Goal: Contribute content: Add original content to the website for others to see

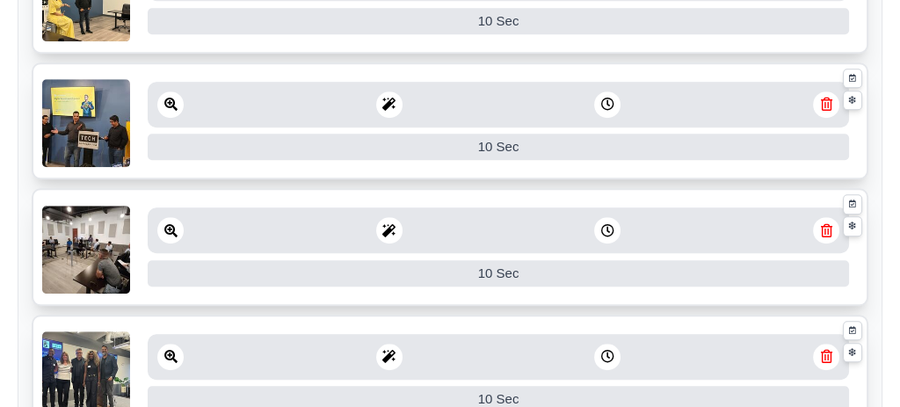
scroll to position [375, 0]
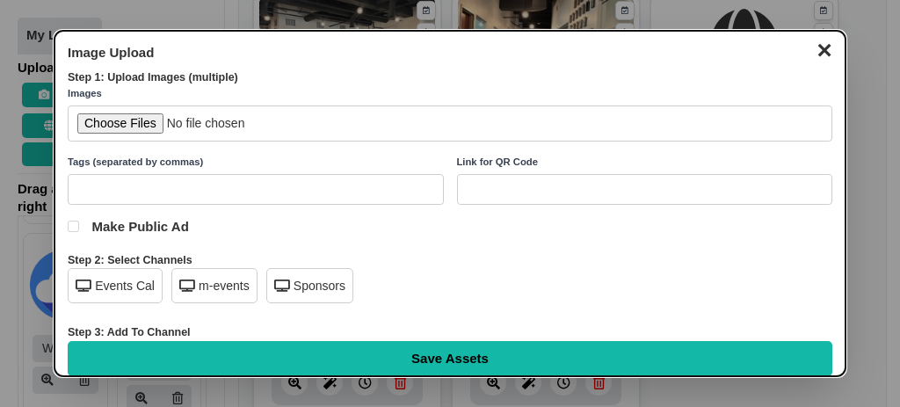
click at [121, 297] on div "Events Cal" at bounding box center [115, 285] width 95 height 35
click at [127, 115] on input "file" at bounding box center [450, 123] width 765 height 36
type input "C:\fakepath\Copy of TA Sponsor Block 8.18.25.pdf"
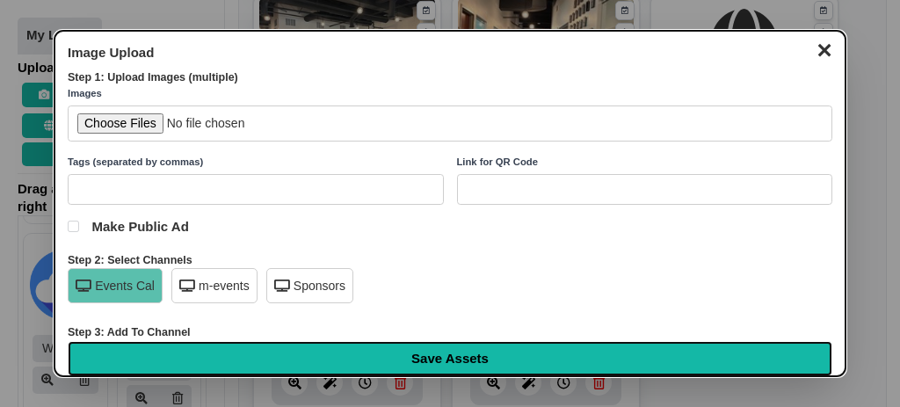
click at [419, 360] on input "Save Assets" at bounding box center [450, 358] width 765 height 35
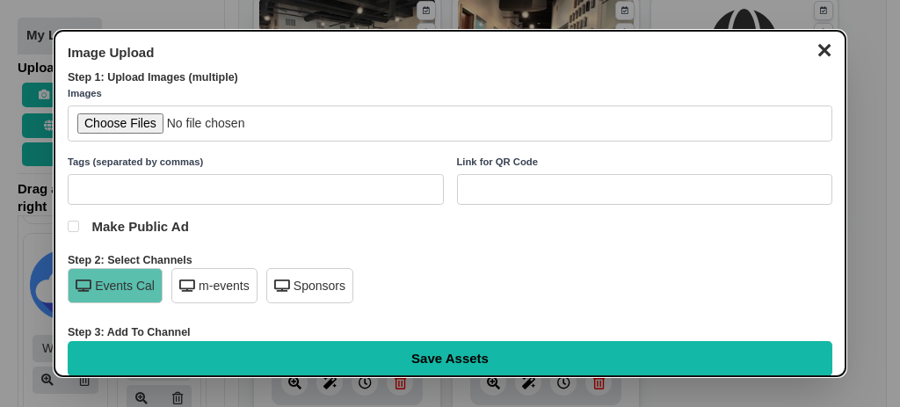
type input "Saving..."
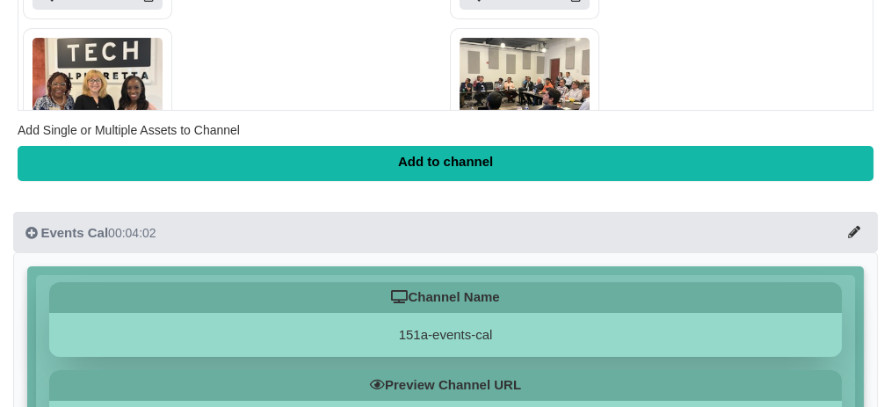
scroll to position [761, 0]
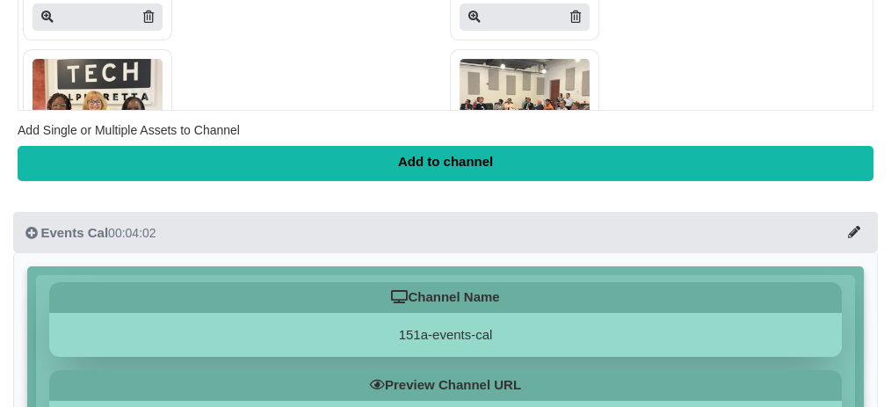
click at [87, 31] on div at bounding box center [98, 17] width 130 height 27
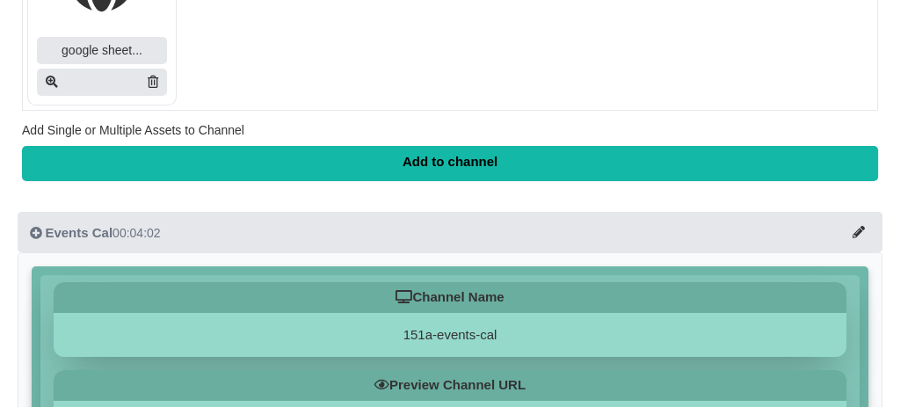
scroll to position [7969, 0]
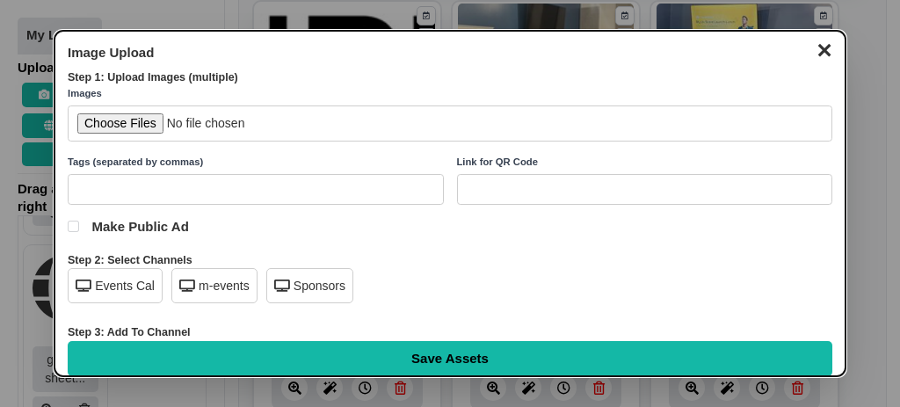
click at [113, 118] on input "file" at bounding box center [450, 123] width 765 height 36
type input "C:\fakepath\2025 TopGolf Flyer and Sponsorship Menu (8.18.25).pdf"
click at [102, 283] on div "Events Cal" at bounding box center [115, 285] width 95 height 35
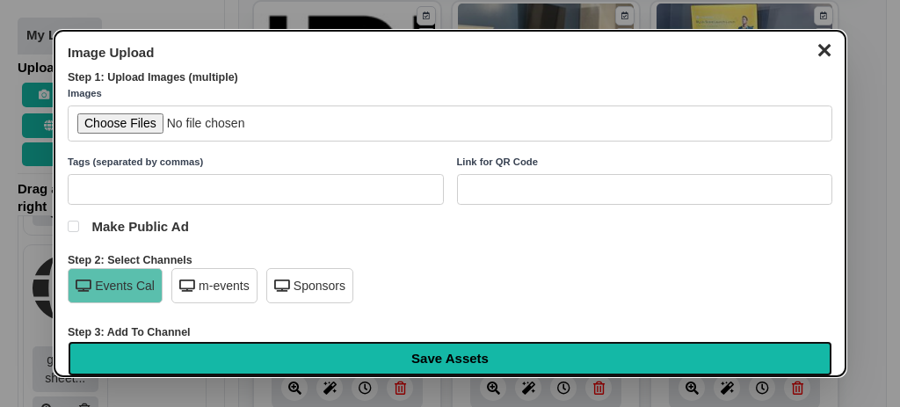
click at [348, 348] on input "Save Assets" at bounding box center [450, 358] width 765 height 35
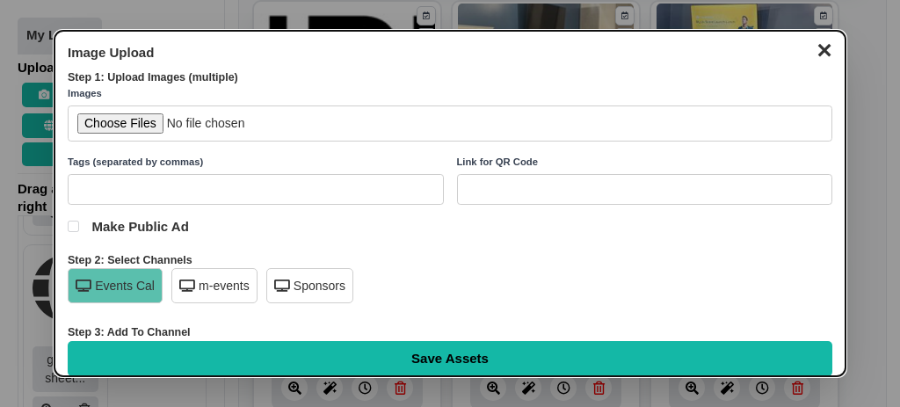
type input "Saving..."
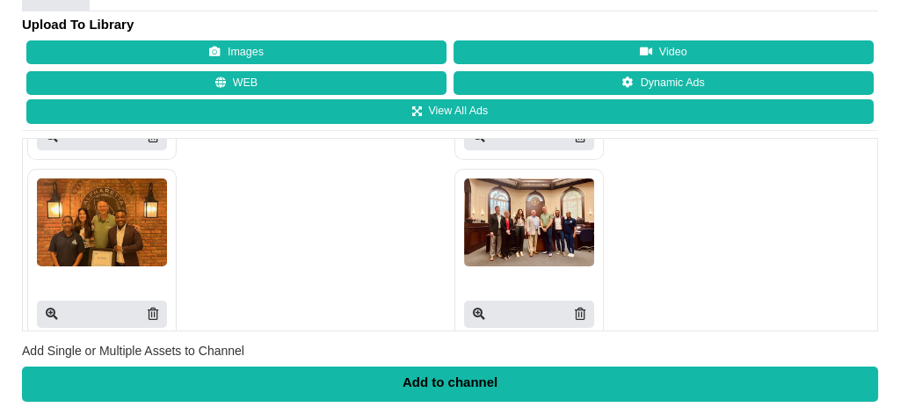
scroll to position [527, 0]
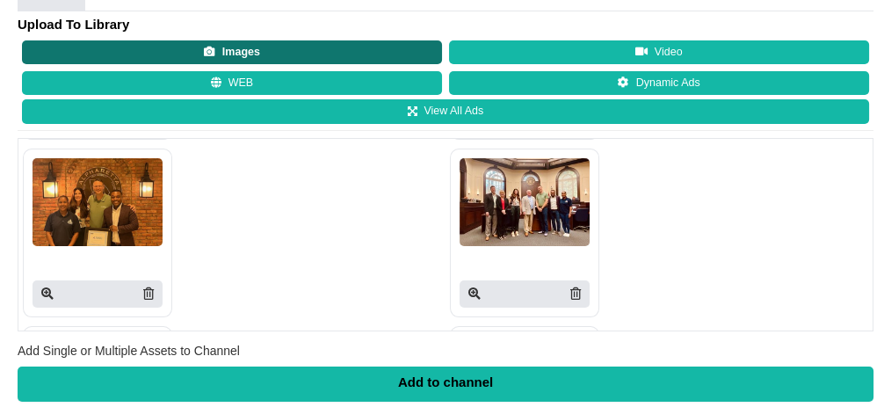
click at [66, 65] on button "Images" at bounding box center [232, 52] width 420 height 25
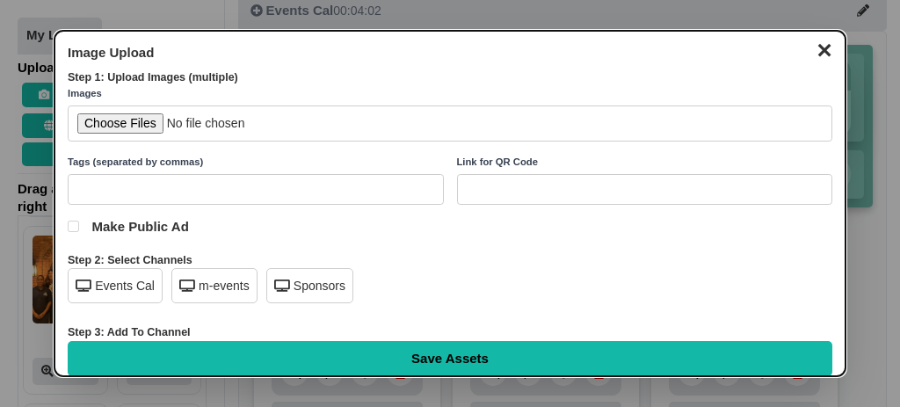
click at [121, 115] on input "file" at bounding box center [450, 123] width 765 height 36
type input "C:\fakepath\2025 TopGolf Flyer [DATE].png"
click at [112, 278] on div "Events Cal" at bounding box center [115, 285] width 95 height 35
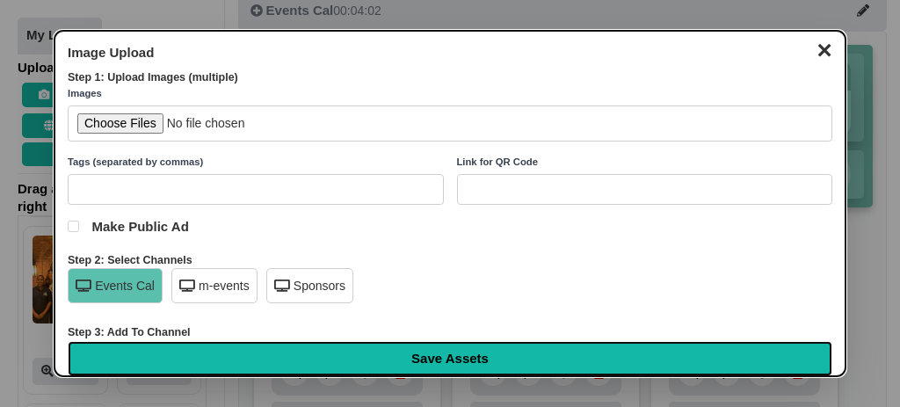
click at [207, 348] on input "Save Assets" at bounding box center [450, 358] width 765 height 35
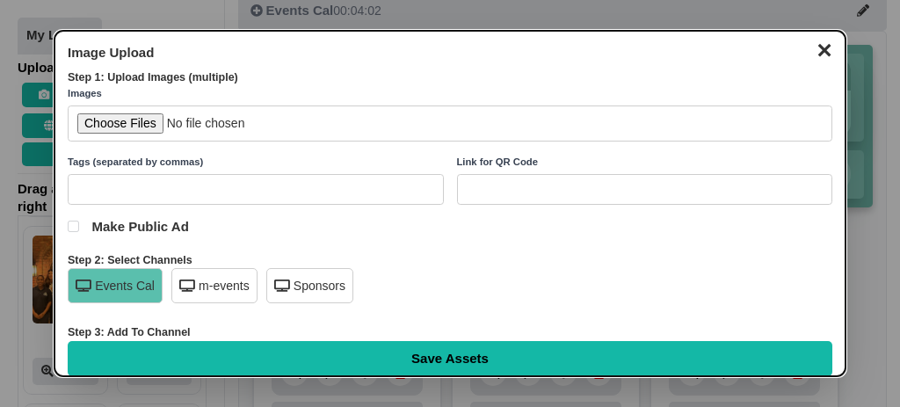
type input "Saving..."
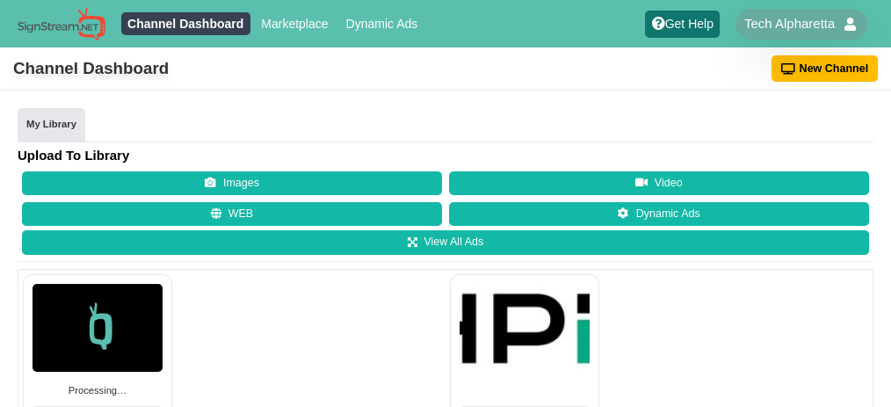
scroll to position [375, 0]
